Goal: Navigation & Orientation: Go to known website

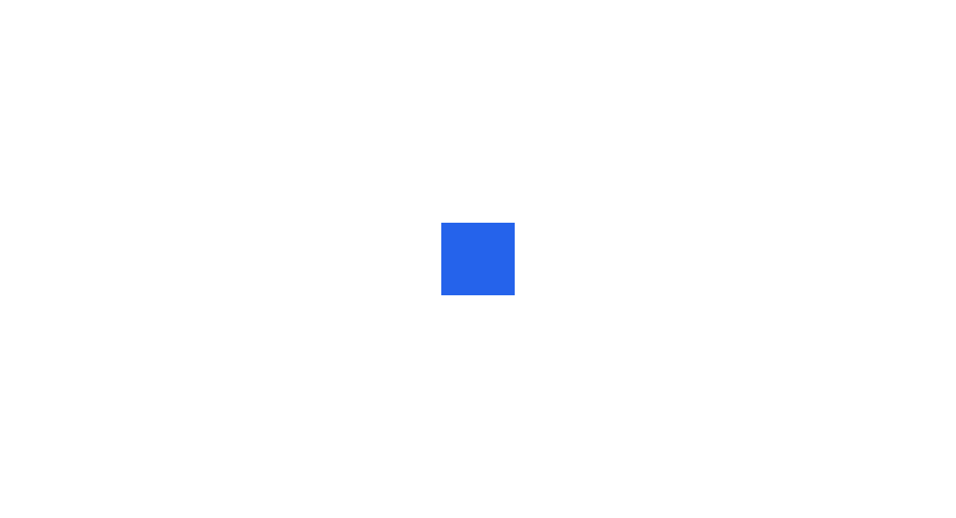
click at [741, 266] on div at bounding box center [478, 259] width 956 height 518
click at [472, 266] on div at bounding box center [477, 259] width 73 height 73
click at [487, 235] on div at bounding box center [478, 235] width 30 height 0
click at [486, 239] on div at bounding box center [477, 234] width 29 height 9
click at [901, 211] on div at bounding box center [478, 259] width 956 height 518
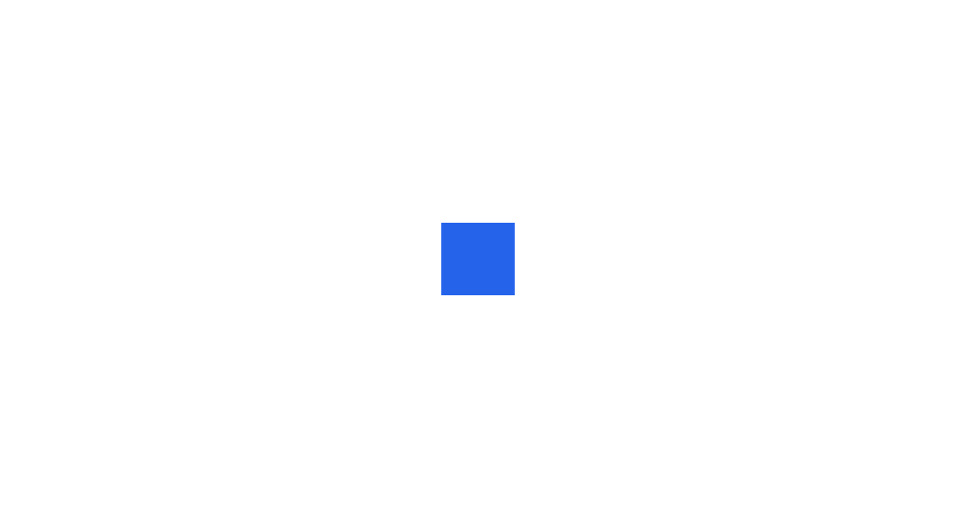
click at [833, 113] on div at bounding box center [478, 259] width 956 height 518
click at [730, 289] on div at bounding box center [478, 259] width 956 height 518
click at [729, 289] on div at bounding box center [478, 259] width 956 height 518
click at [721, 298] on div at bounding box center [478, 259] width 956 height 518
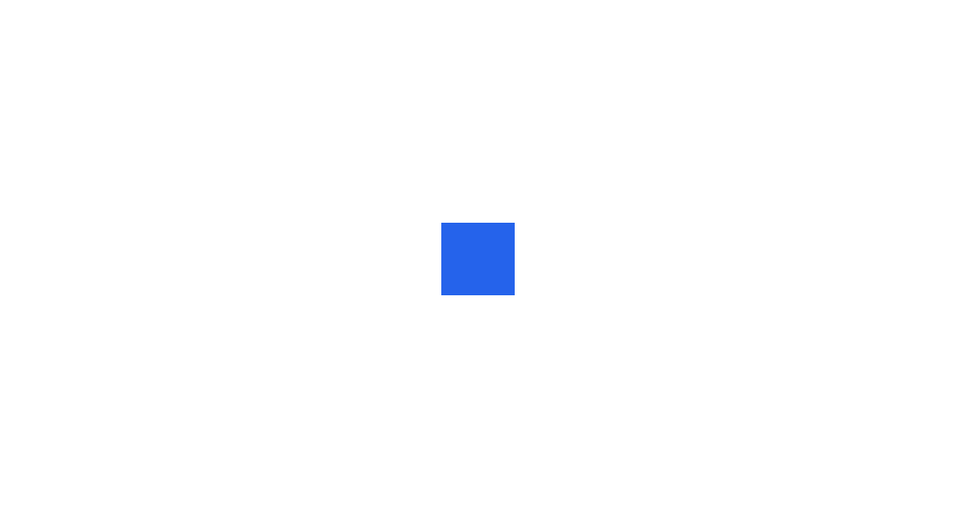
click at [694, 298] on div at bounding box center [478, 259] width 956 height 518
click at [479, 235] on div at bounding box center [478, 235] width 30 height 0
click at [478, 235] on div at bounding box center [478, 235] width 30 height 0
click at [485, 259] on div at bounding box center [478, 259] width 30 height 0
click at [493, 235] on div at bounding box center [503, 235] width 30 height 0
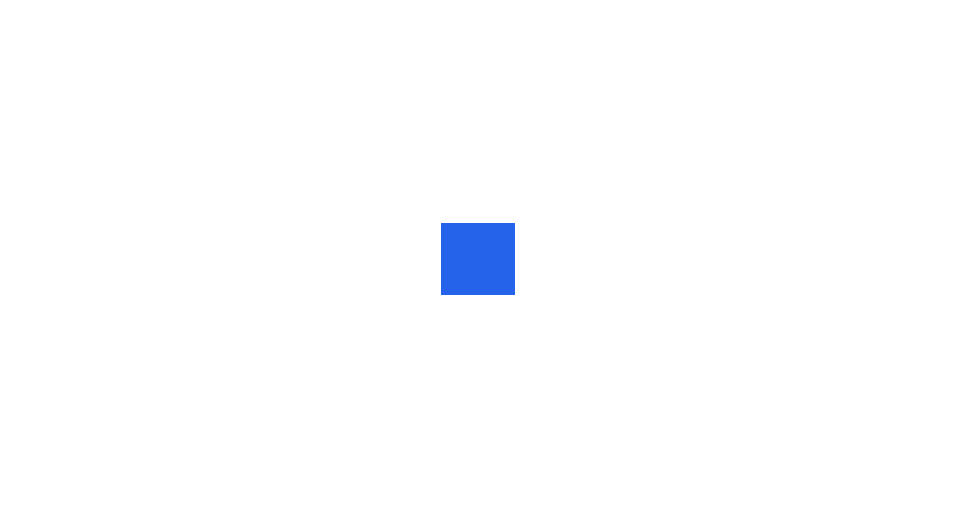
click at [506, 242] on div at bounding box center [477, 259] width 73 height 73
click at [505, 235] on div at bounding box center [503, 235] width 30 height 0
click at [485, 259] on div at bounding box center [478, 259] width 30 height 0
click at [940, 341] on div at bounding box center [478, 259] width 956 height 518
